Goal: Task Accomplishment & Management: Manage account settings

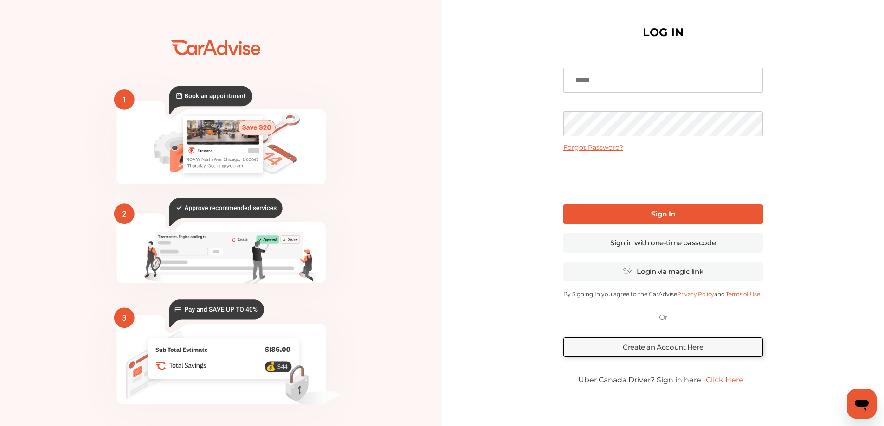
click at [621, 76] on input at bounding box center [663, 80] width 200 height 25
type input "**********"
click at [625, 222] on link "Sign In" at bounding box center [663, 214] width 200 height 19
click at [625, 243] on link "Sign in with one-time passcode" at bounding box center [663, 242] width 200 height 19
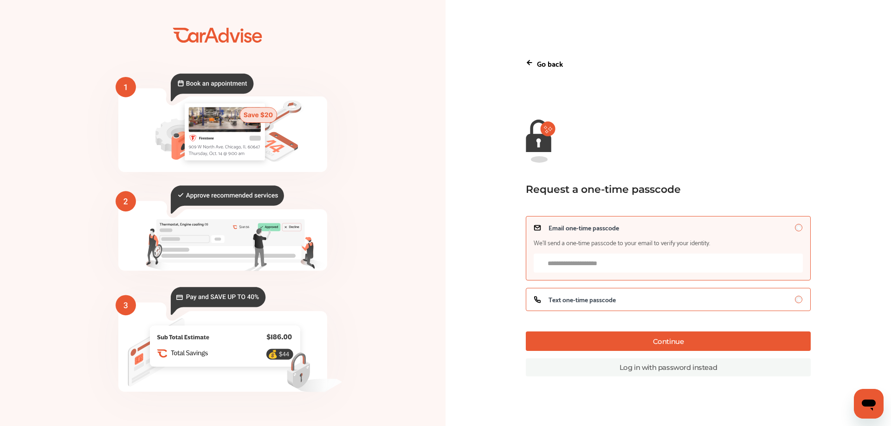
click at [605, 301] on span "Text one-time passcode" at bounding box center [581, 299] width 67 height 7
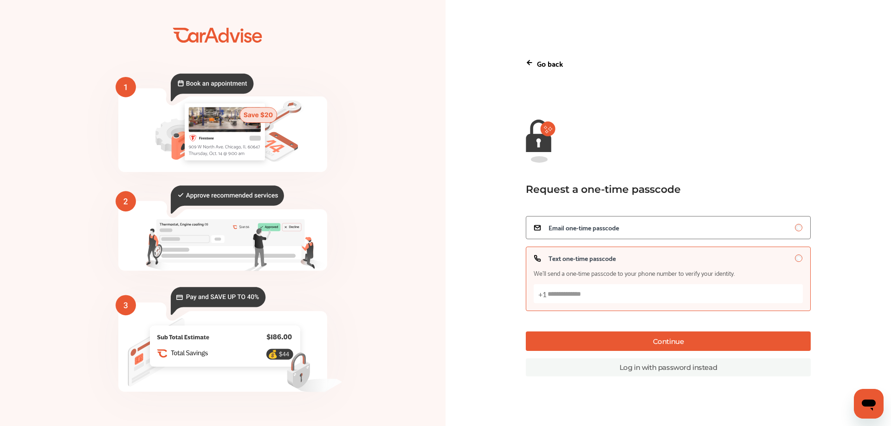
click at [605, 296] on input "Text one-time passcode We’ll send a one-time passcode to your phone number to v…" at bounding box center [668, 293] width 269 height 19
type input "**********"
click at [622, 348] on button "Continue" at bounding box center [668, 341] width 285 height 19
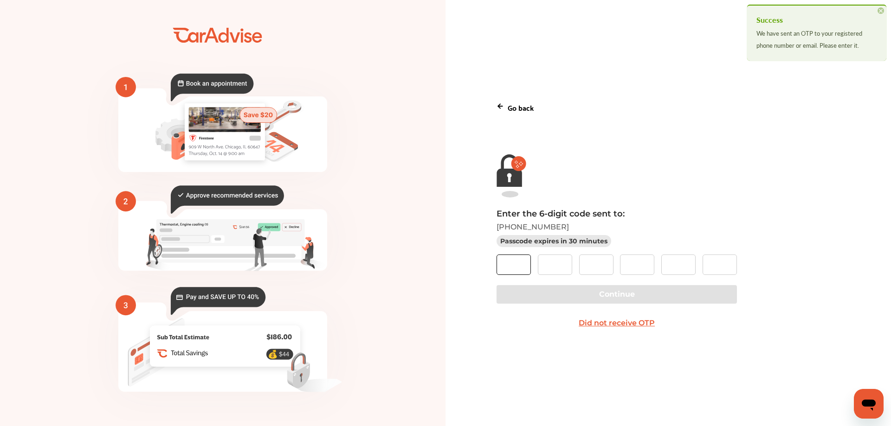
click at [521, 258] on input "text" at bounding box center [513, 265] width 34 height 20
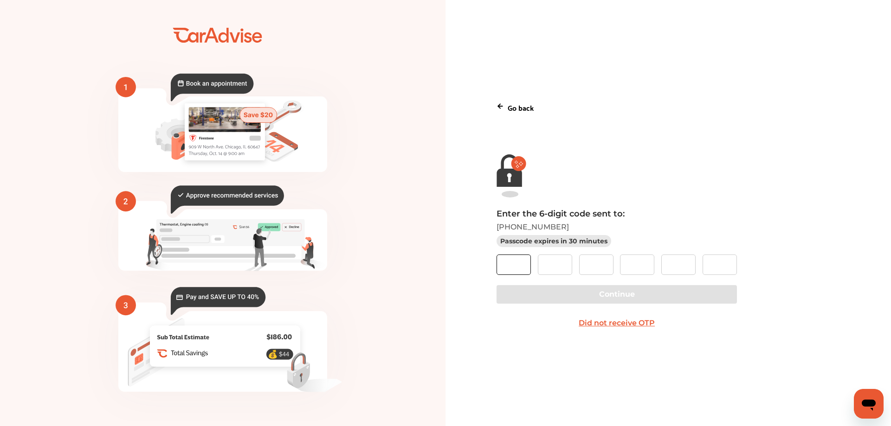
type input "*"
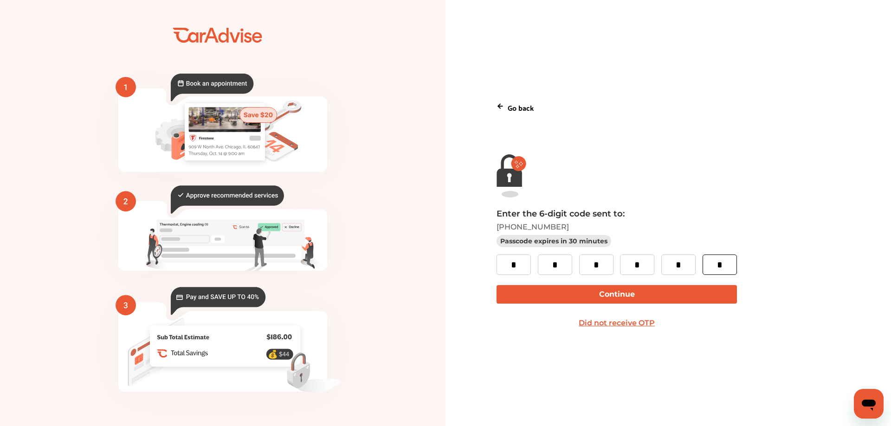
type input "*"
click at [597, 299] on button "Continue" at bounding box center [616, 294] width 240 height 19
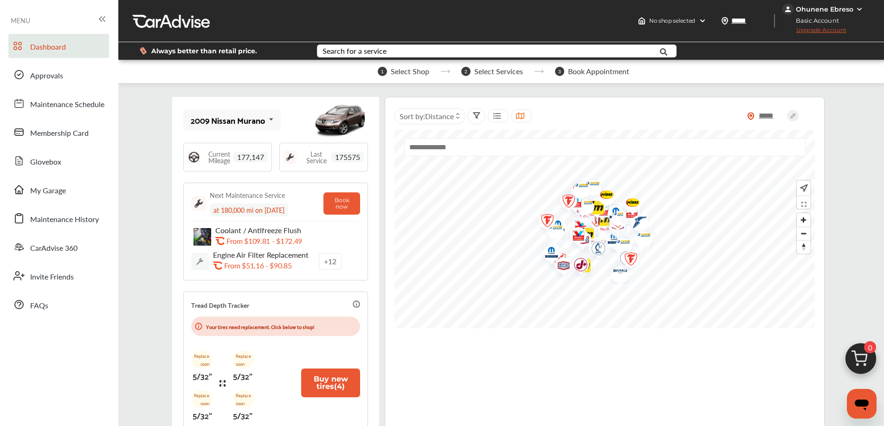
click at [272, 123] on icon at bounding box center [271, 120] width 16 height 20
click at [241, 166] on div "2020 Ford Edge" at bounding box center [231, 166] width 80 height 9
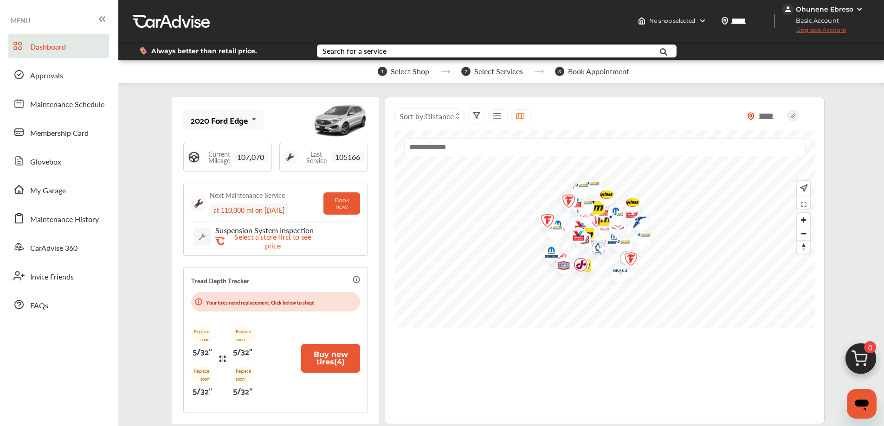
click at [59, 223] on span "Maintenance History" at bounding box center [64, 220] width 69 height 12
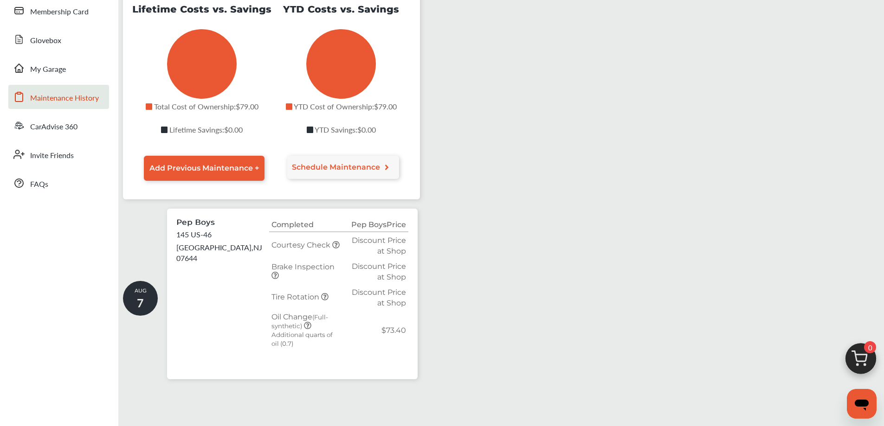
scroll to position [36, 0]
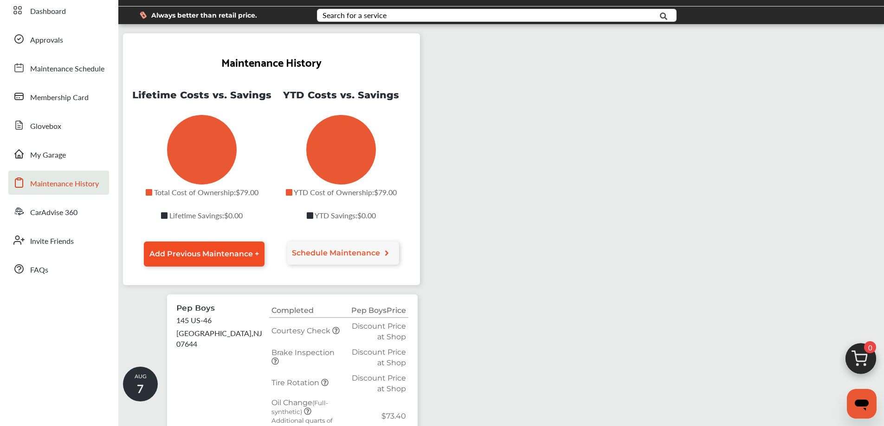
click at [243, 258] on span "Add Previous Maintenance +" at bounding box center [204, 254] width 110 height 9
select select "*"
select select "****"
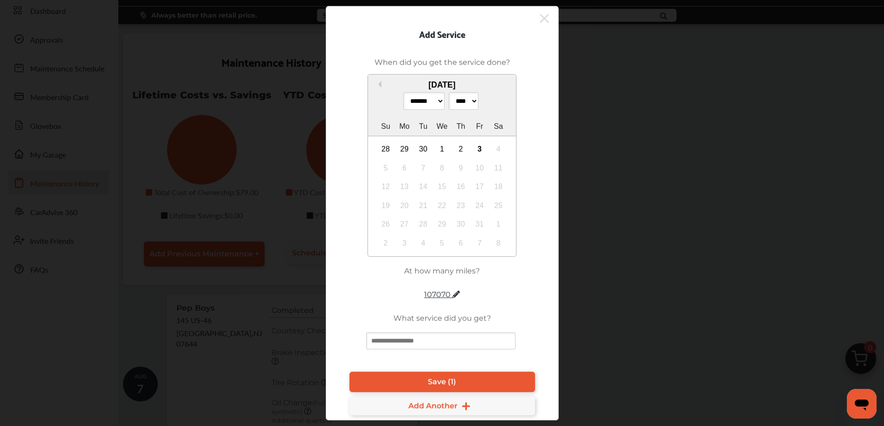
click at [548, 22] on icon at bounding box center [544, 18] width 9 height 15
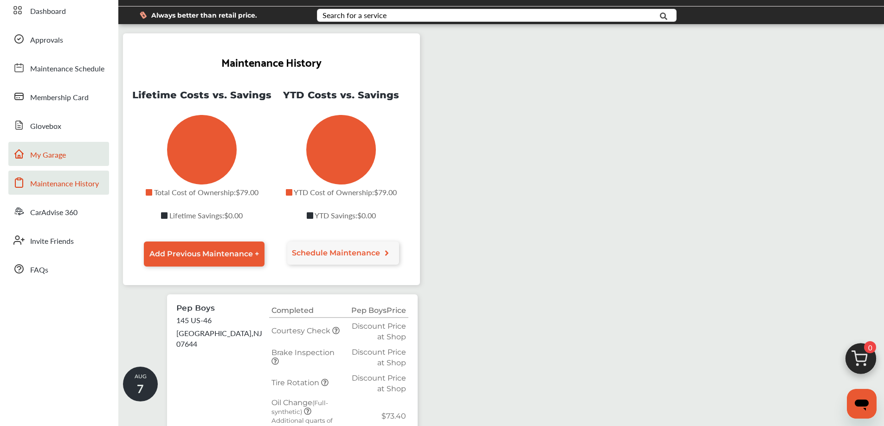
click at [56, 159] on span "My Garage" at bounding box center [48, 155] width 36 height 12
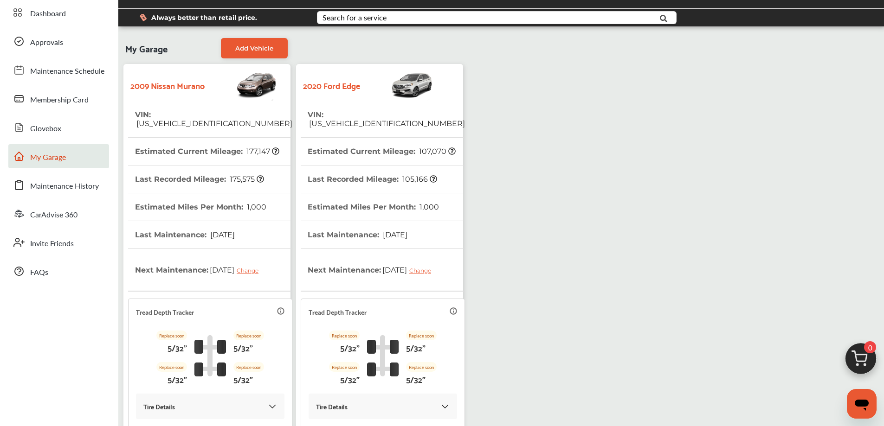
scroll to position [30, 0]
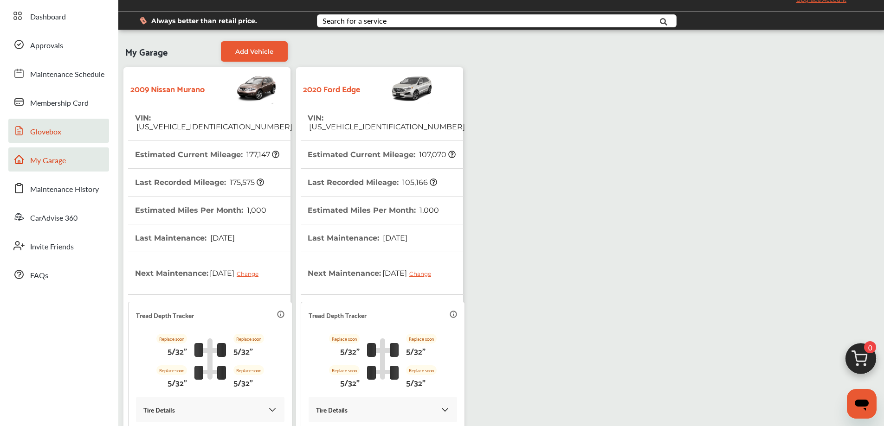
click at [54, 135] on span "Glovebox" at bounding box center [45, 132] width 31 height 12
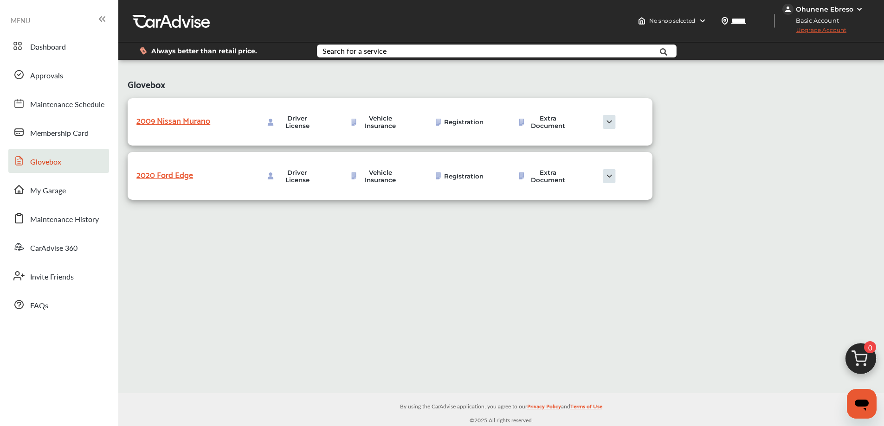
click at [176, 120] on div "2009 Nissan Murano" at bounding box center [182, 120] width 93 height 14
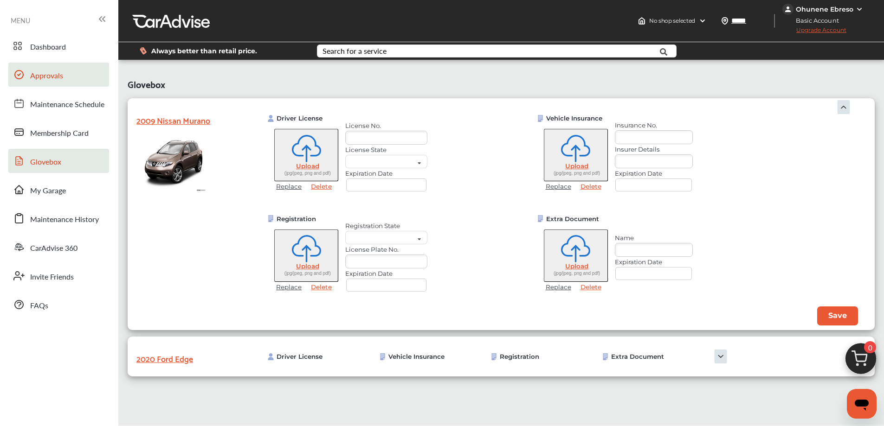
click at [48, 74] on span "Approvals" at bounding box center [46, 76] width 33 height 12
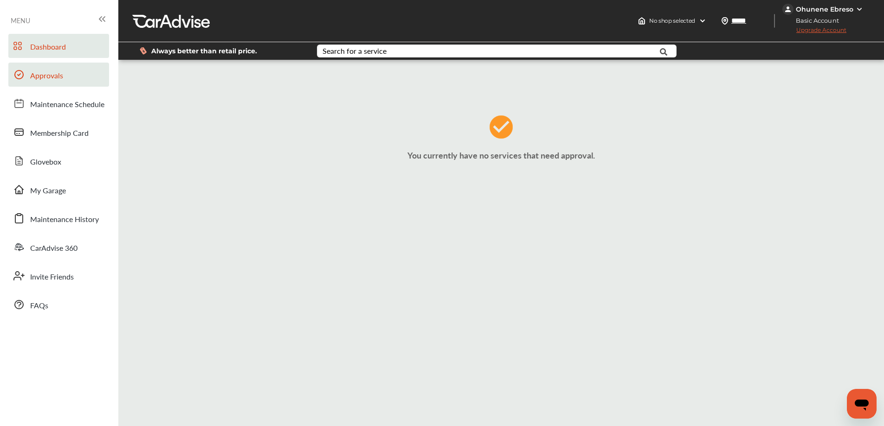
click at [51, 46] on span "Dashboard" at bounding box center [48, 47] width 36 height 12
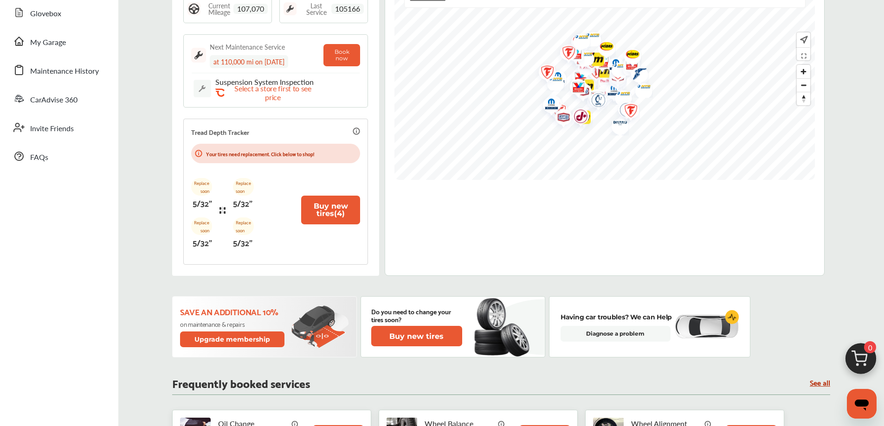
scroll to position [50, 0]
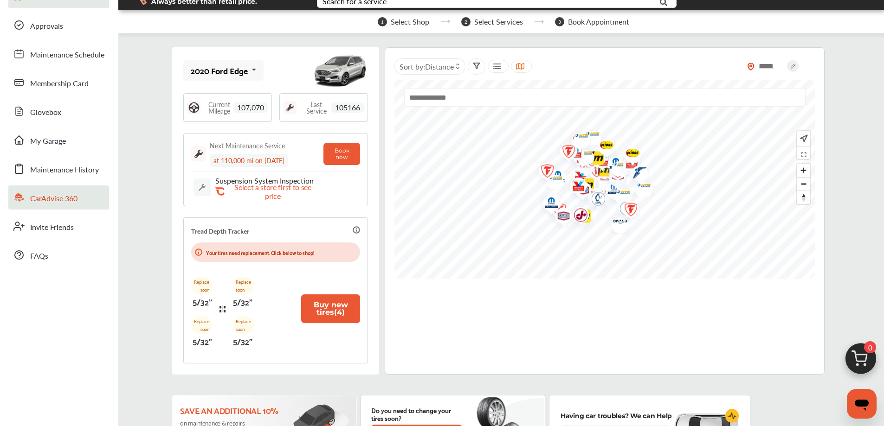
click at [64, 201] on span "CarAdvise 360" at bounding box center [53, 199] width 47 height 12
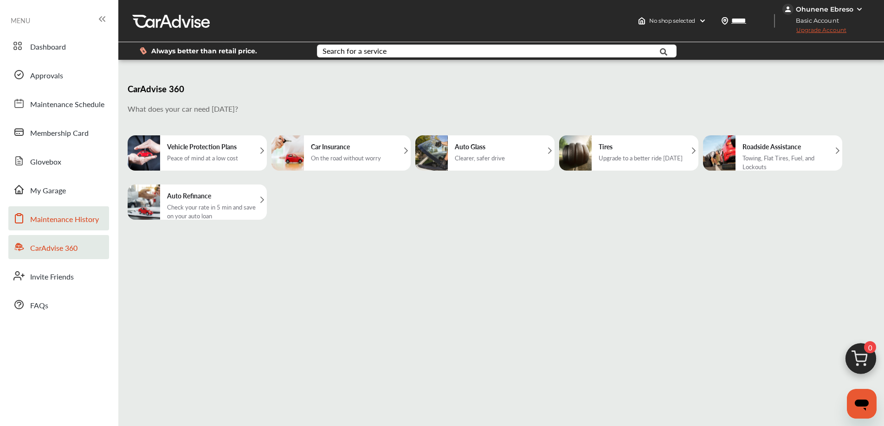
click at [49, 218] on span "Maintenance History" at bounding box center [64, 220] width 69 height 12
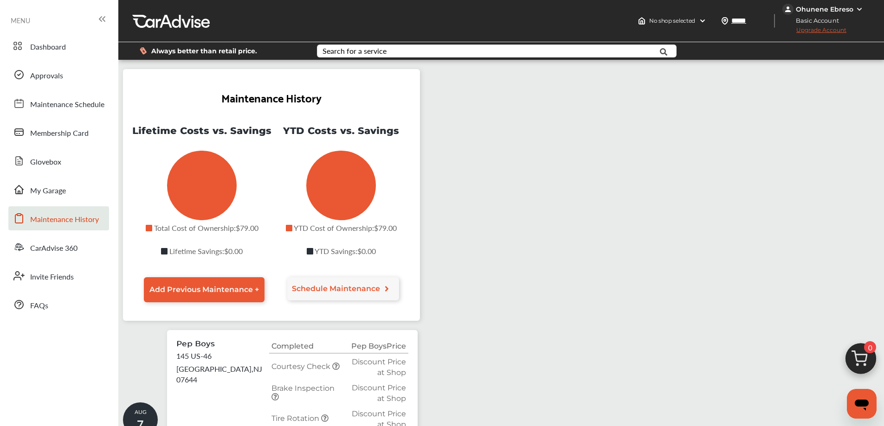
click at [218, 189] on icon "Total Cost of Ownership" at bounding box center [202, 185] width 35 height 35
click at [55, 197] on span "My Garage" at bounding box center [48, 191] width 36 height 12
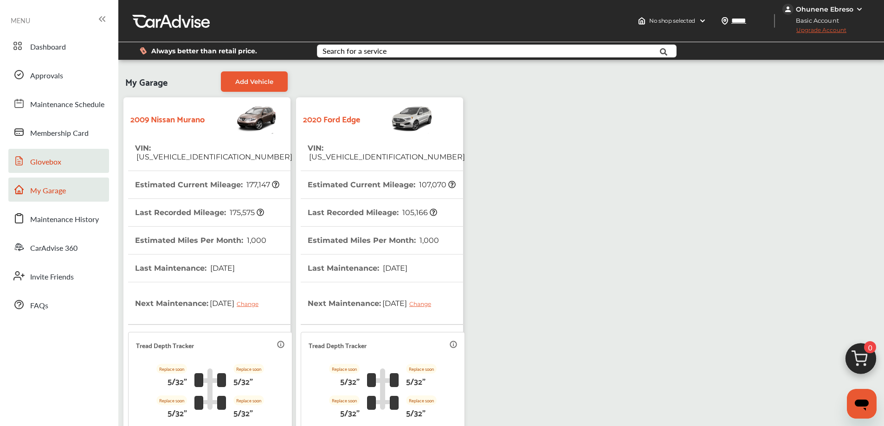
click at [57, 167] on span "Glovebox" at bounding box center [45, 162] width 31 height 12
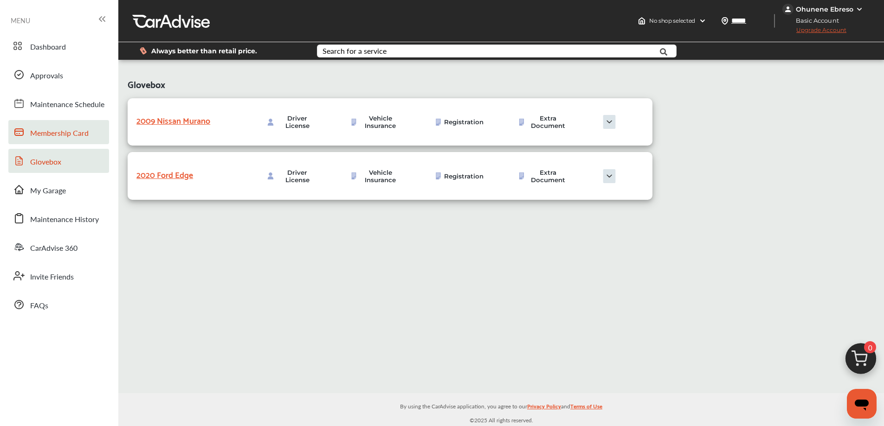
click at [58, 138] on span "Membership Card" at bounding box center [59, 134] width 58 height 12
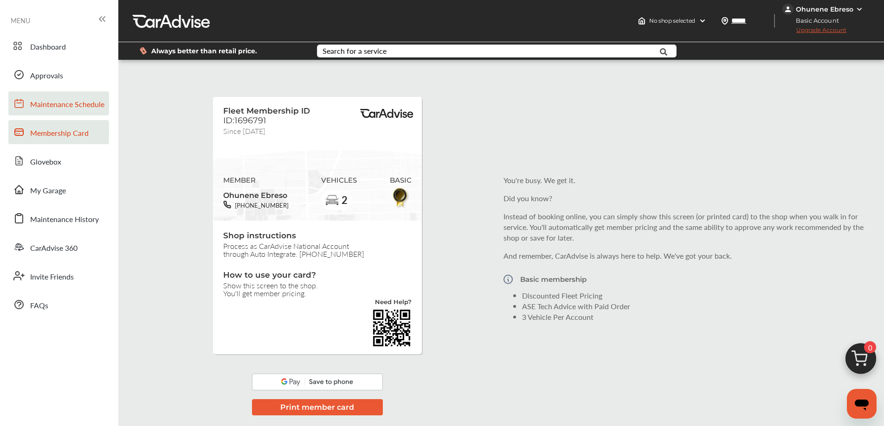
click at [68, 102] on span "Maintenance Schedule" at bounding box center [67, 105] width 74 height 12
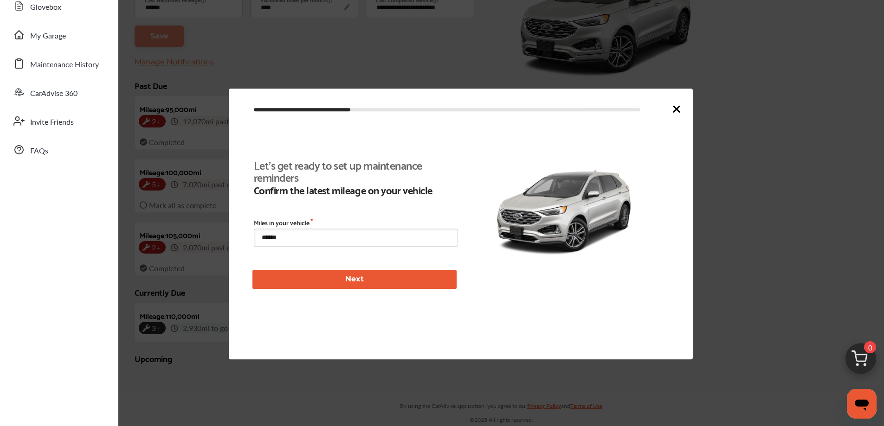
scroll to position [214, 0]
click at [673, 108] on icon at bounding box center [676, 108] width 11 height 11
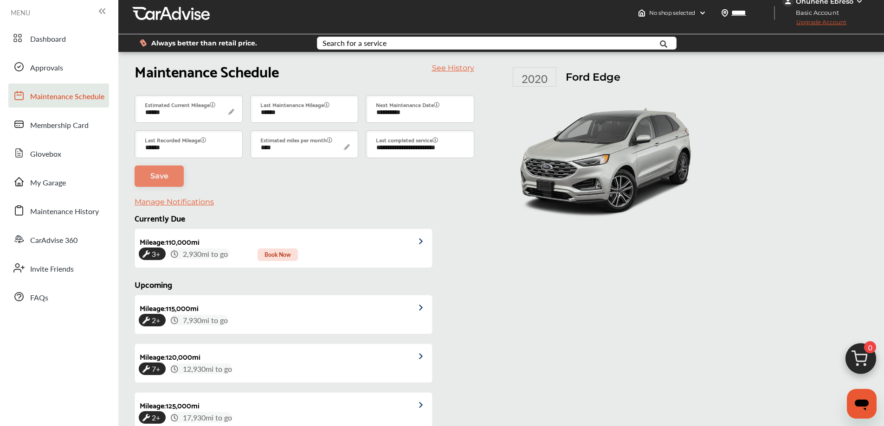
scroll to position [0, 0]
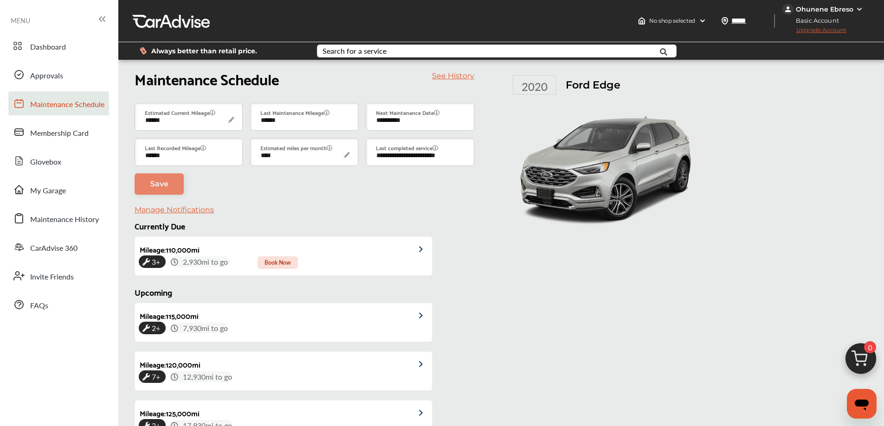
click at [447, 76] on link "See History" at bounding box center [453, 75] width 42 height 9
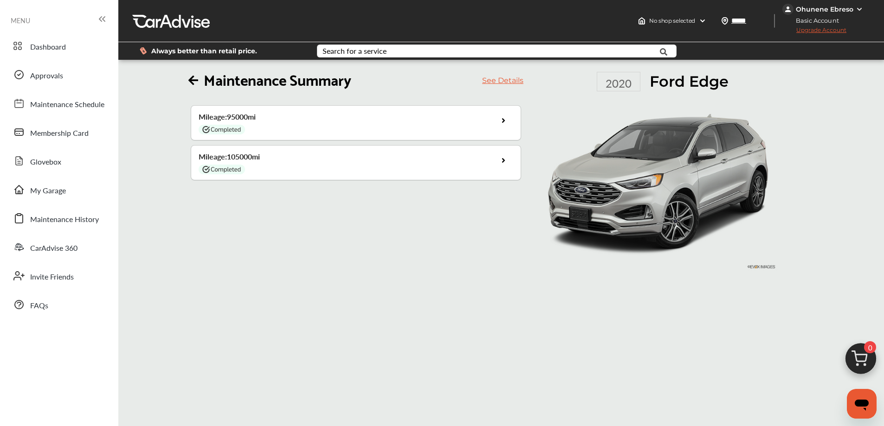
click at [233, 164] on div "Mileage : 105000 mi" at bounding box center [355, 163] width 329 height 34
